Goal: Check status: Check status

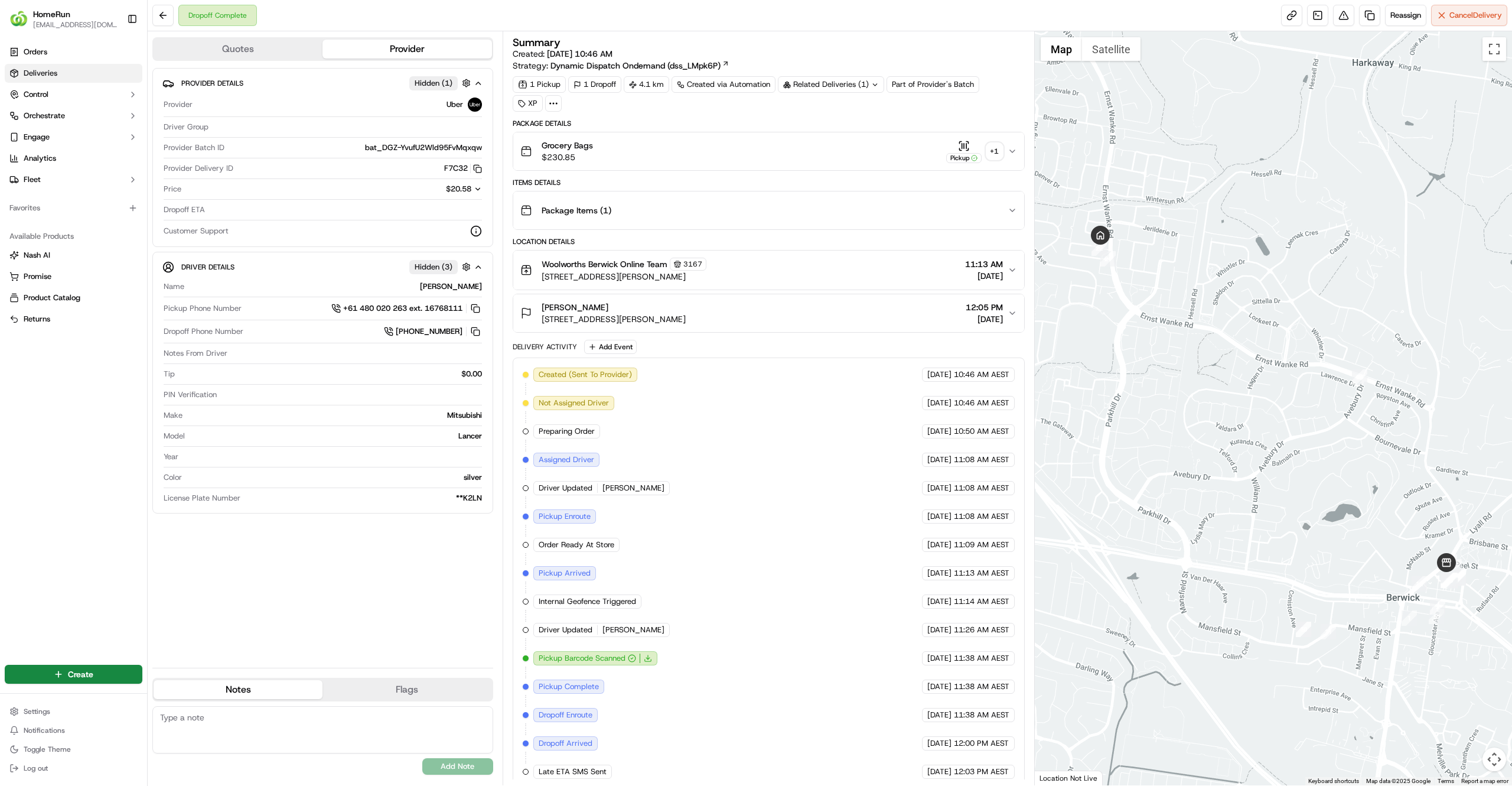
click at [76, 74] on link "Deliveries" at bounding box center [74, 73] width 138 height 19
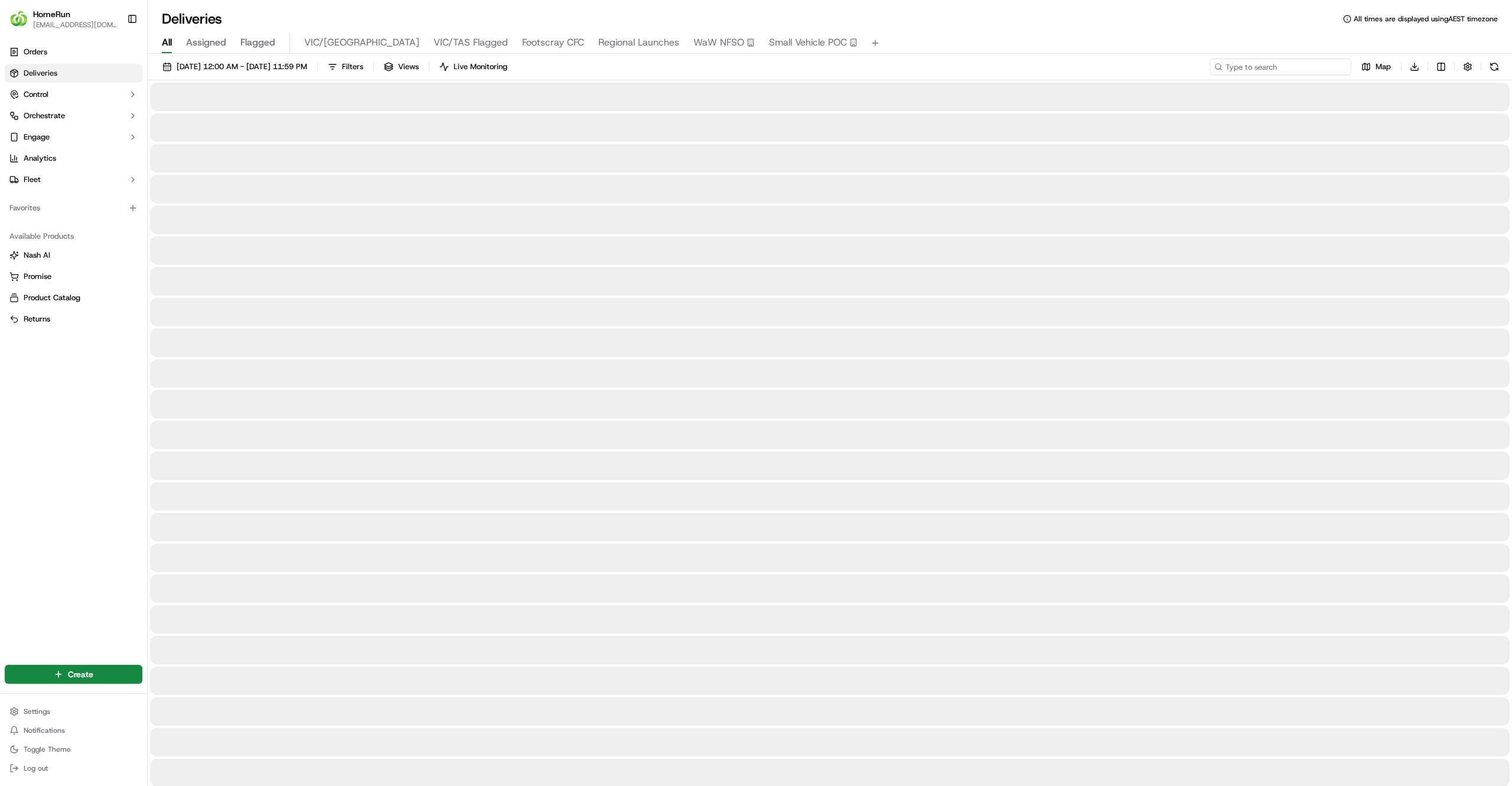
click at [1297, 68] on input at bounding box center [1281, 66] width 142 height 17
type input "269817194"
click at [1223, 42] on div "All Assigned Flagged VIC/TAS VIC/TAS Flagged Footscray CFC Regional Launches Wa…" at bounding box center [830, 43] width 1364 height 20
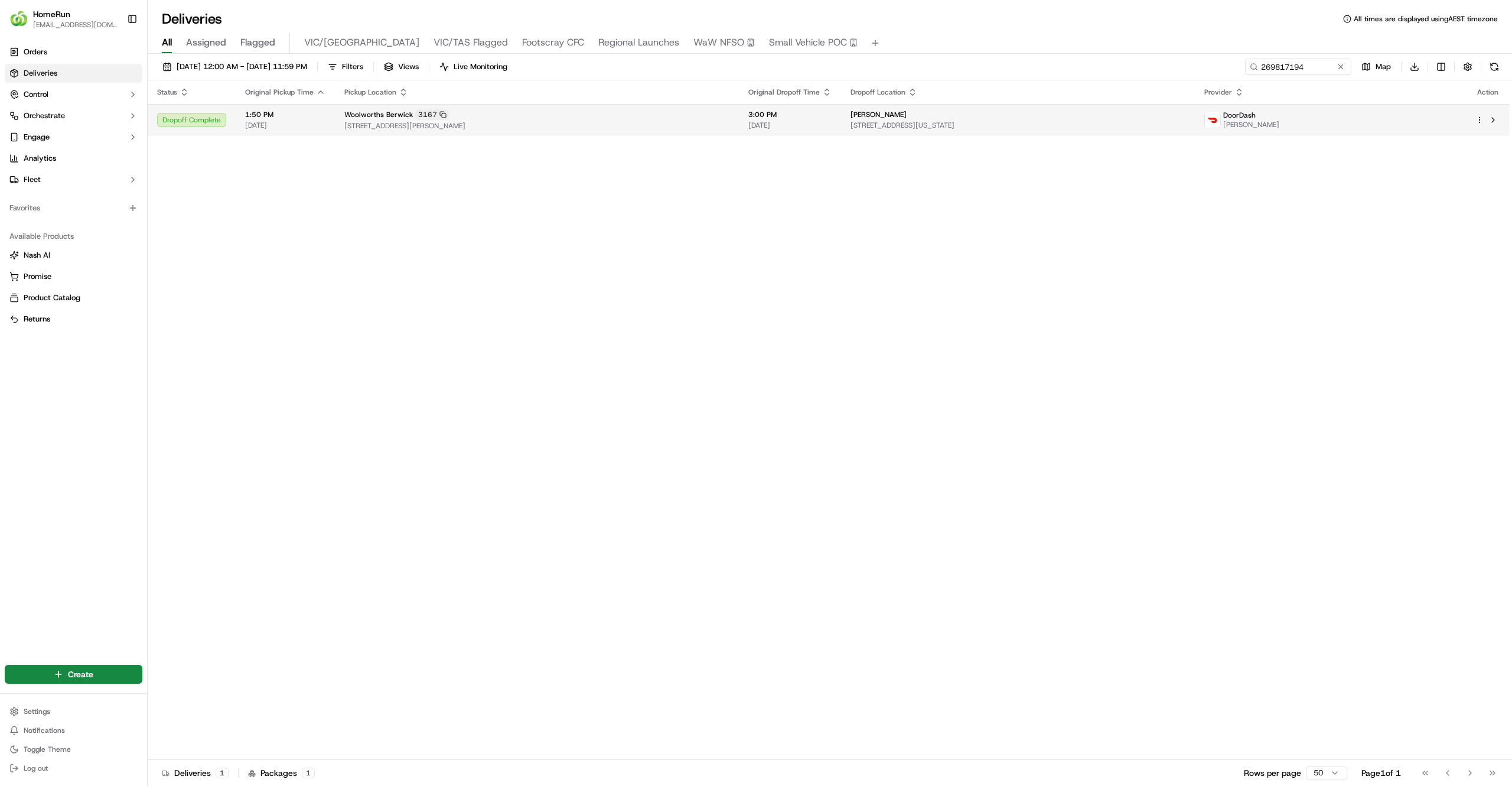
click at [1186, 117] on div "[PERSON_NAME]" at bounding box center [1018, 114] width 336 height 9
click at [1078, 127] on span "[STREET_ADDRESS][US_STATE]" at bounding box center [1018, 125] width 336 height 9
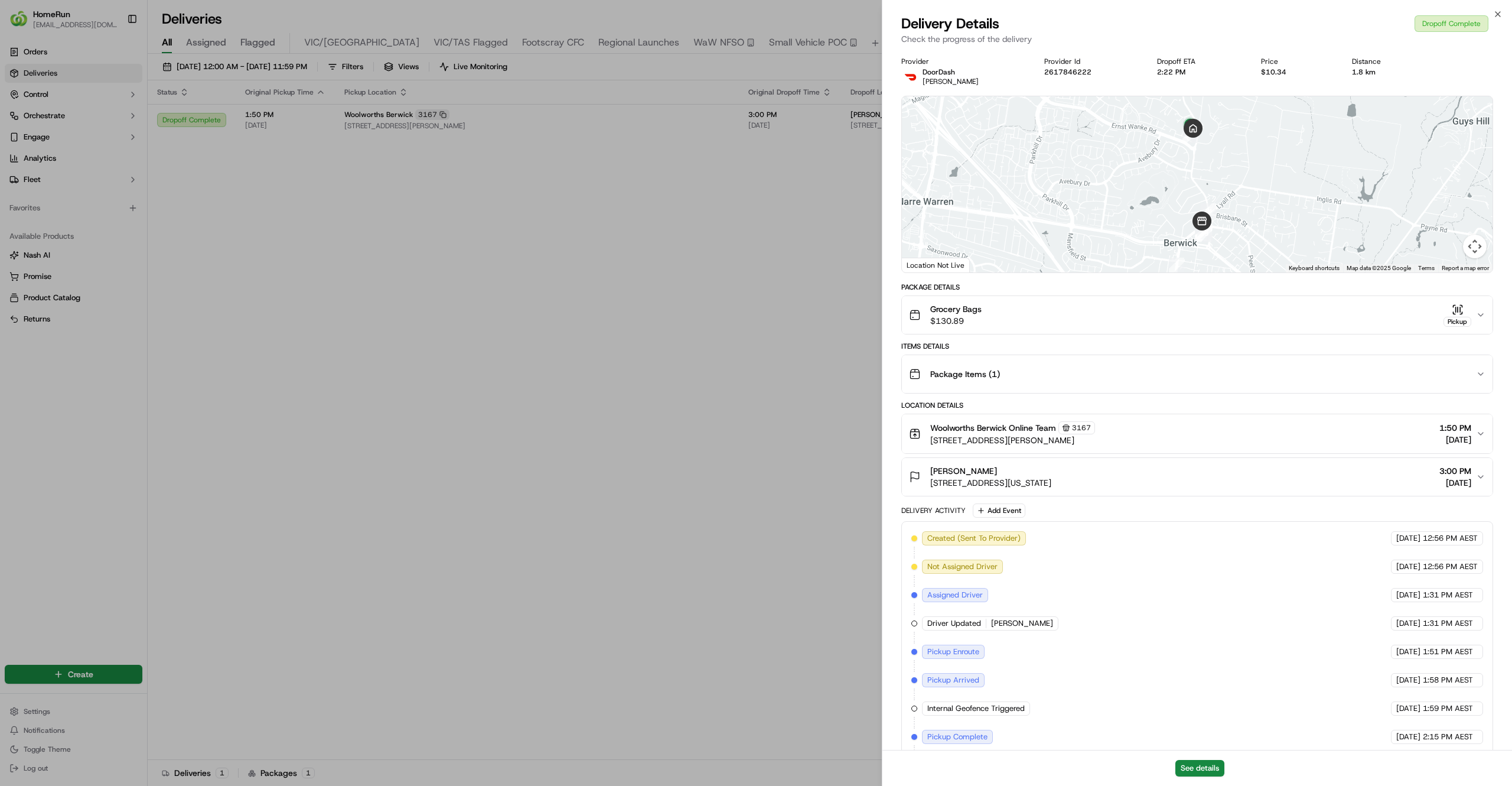
click at [1299, 305] on div "Grocery Bags $130.89 Pickup" at bounding box center [1193, 315] width 567 height 24
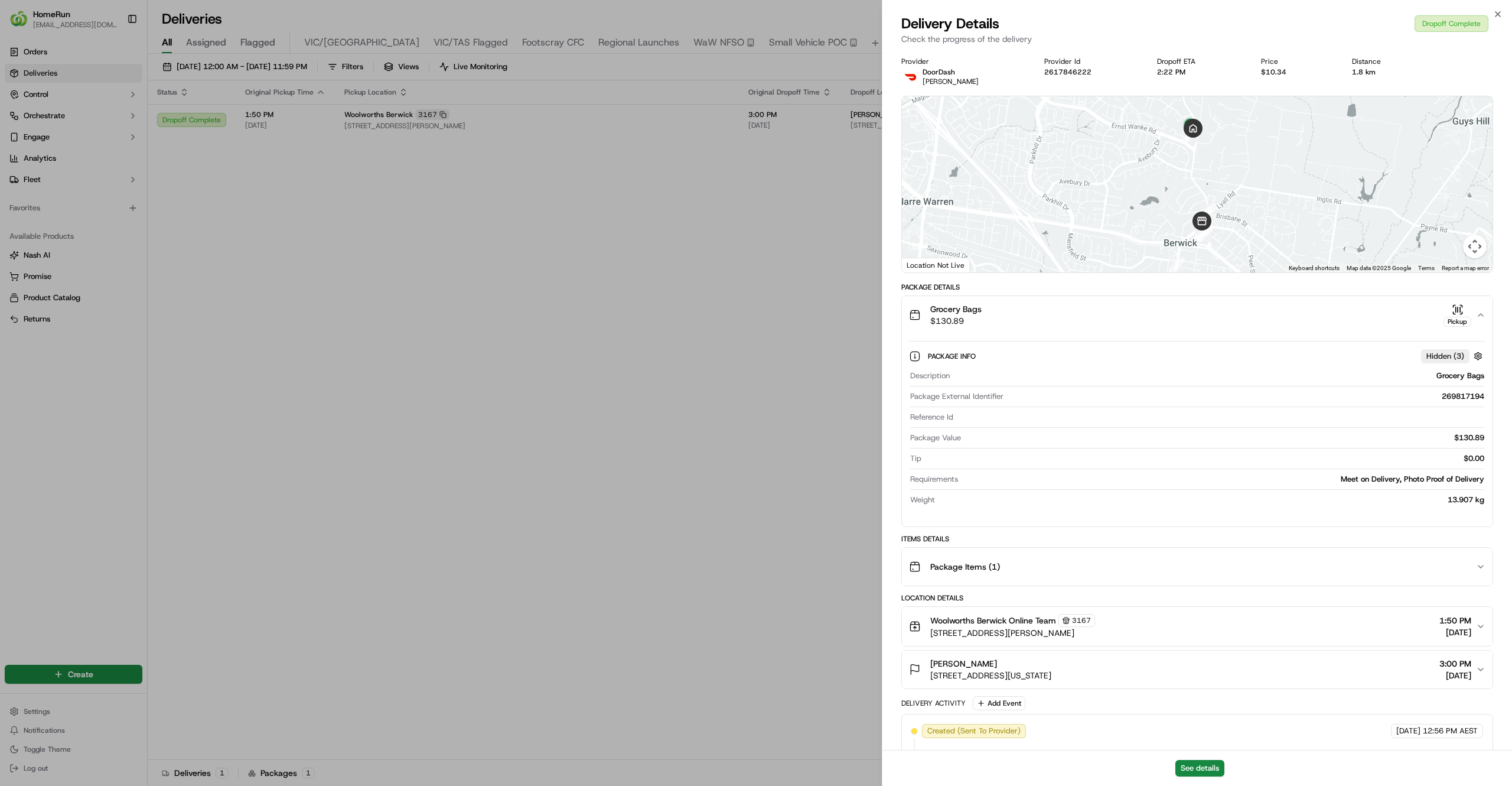
click at [1449, 397] on div "269817194" at bounding box center [1247, 396] width 476 height 11
copy div "269817194"
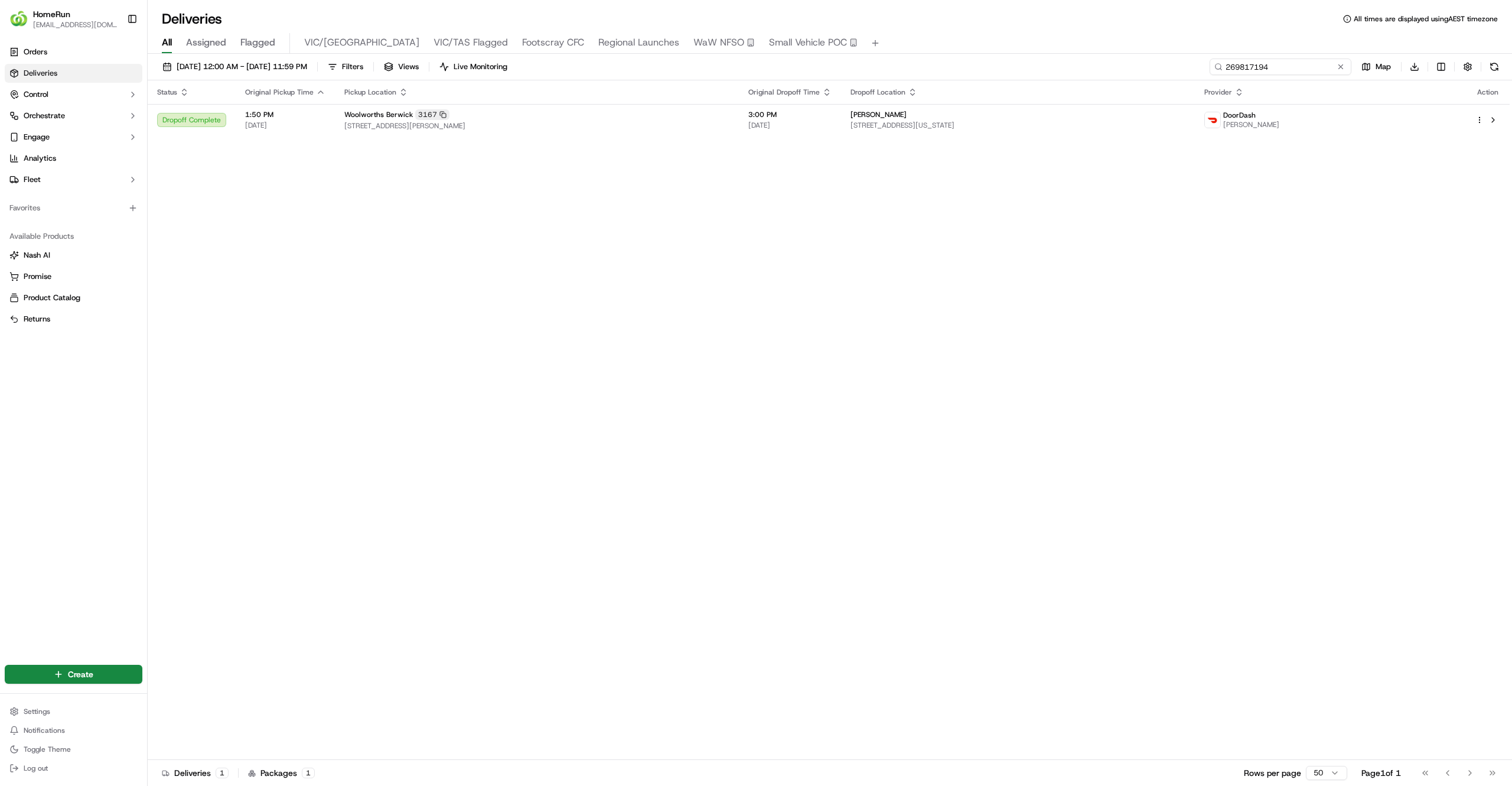
click at [1301, 68] on input "269817194" at bounding box center [1281, 66] width 142 height 17
click at [564, 226] on div "Status Original Pickup Time Pickup Location Original Dropoff Time Dropoff Locat…" at bounding box center [829, 420] width 1362 height 679
